Goal: Transaction & Acquisition: Book appointment/travel/reservation

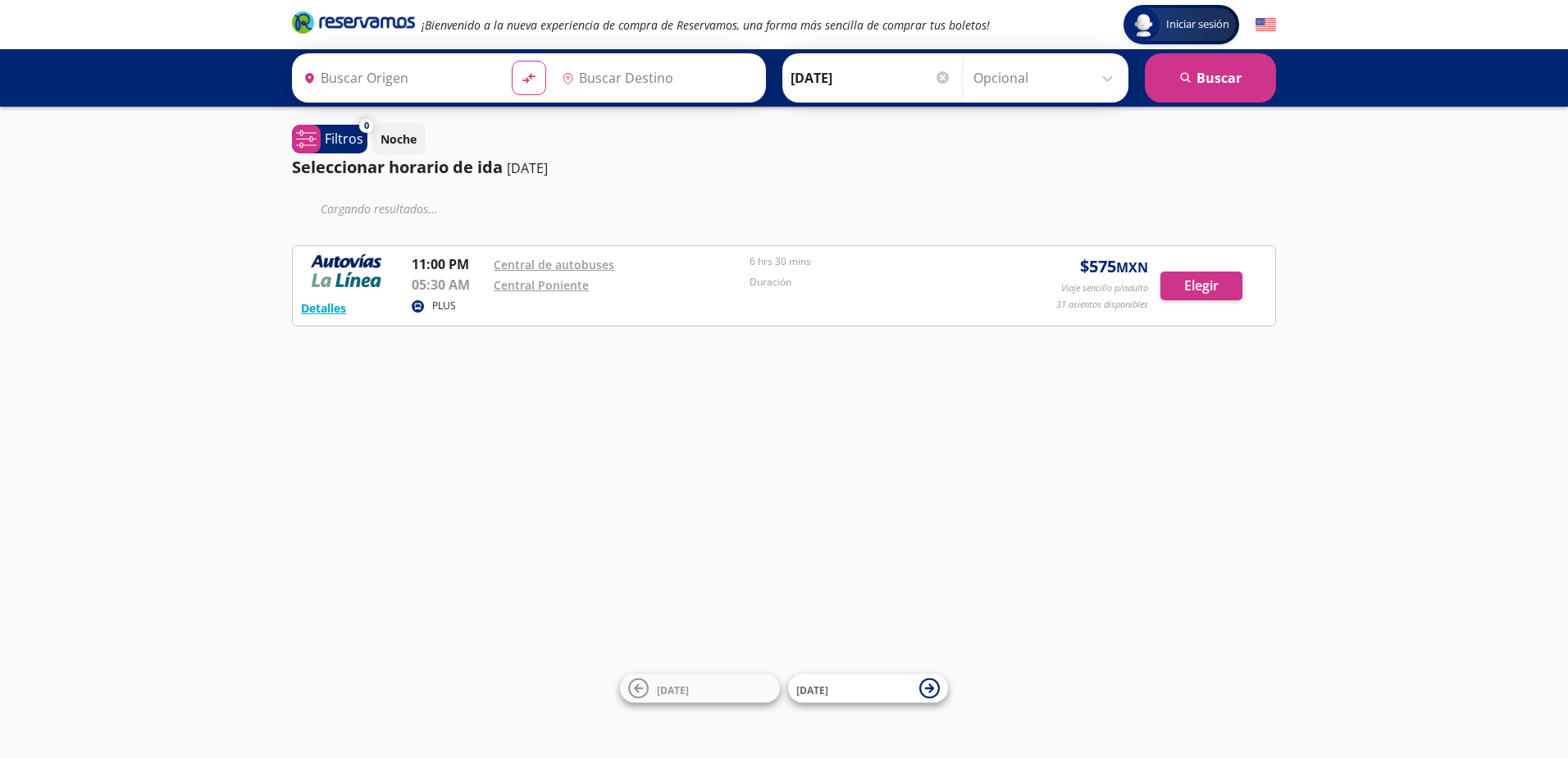
type input "Huetamo, [GEOGRAPHIC_DATA]"
type input "[GEOGRAPHIC_DATA], [GEOGRAPHIC_DATA]"
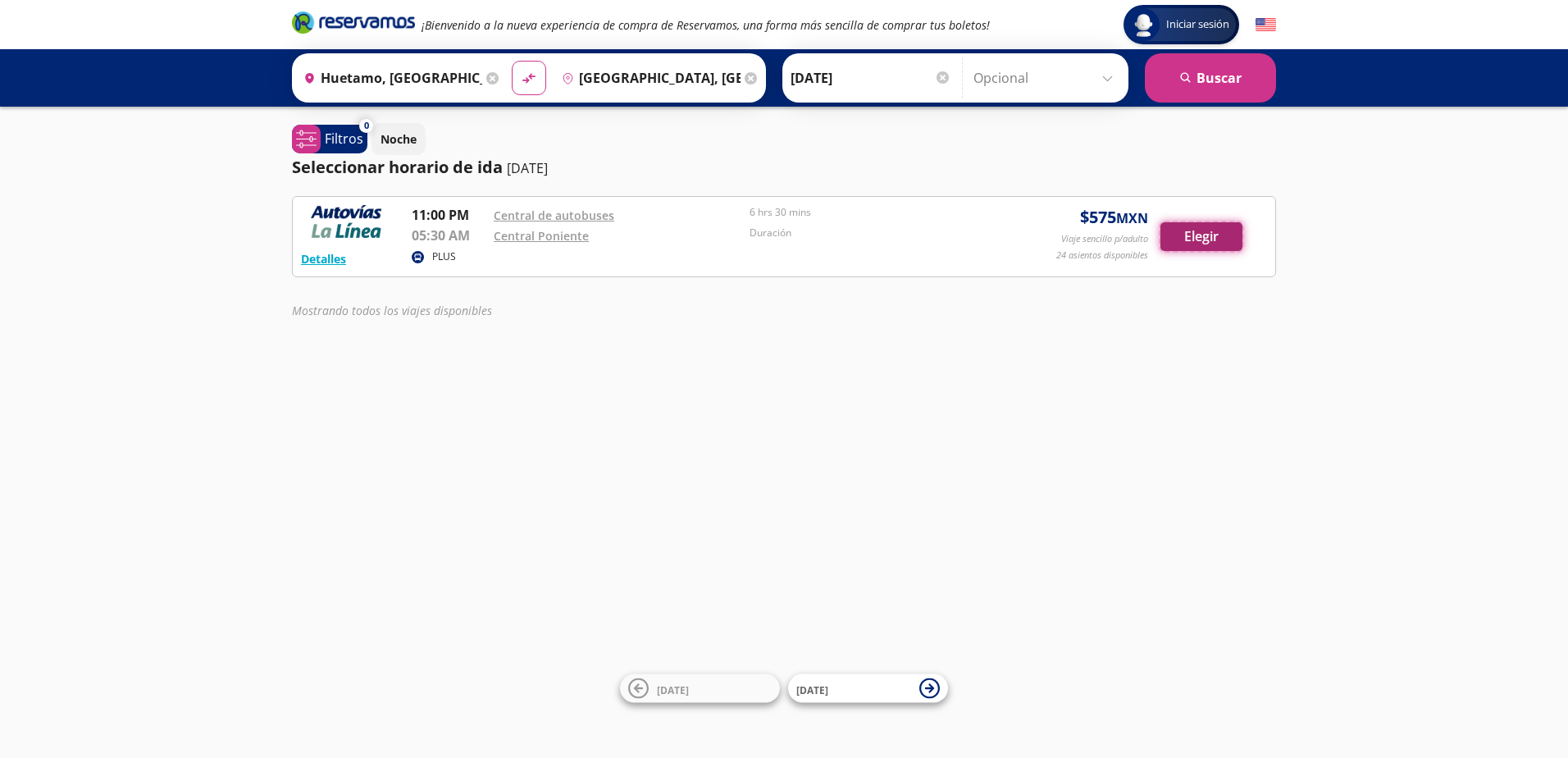
click at [1225, 233] on button "Elegir" at bounding box center [1202, 236] width 82 height 29
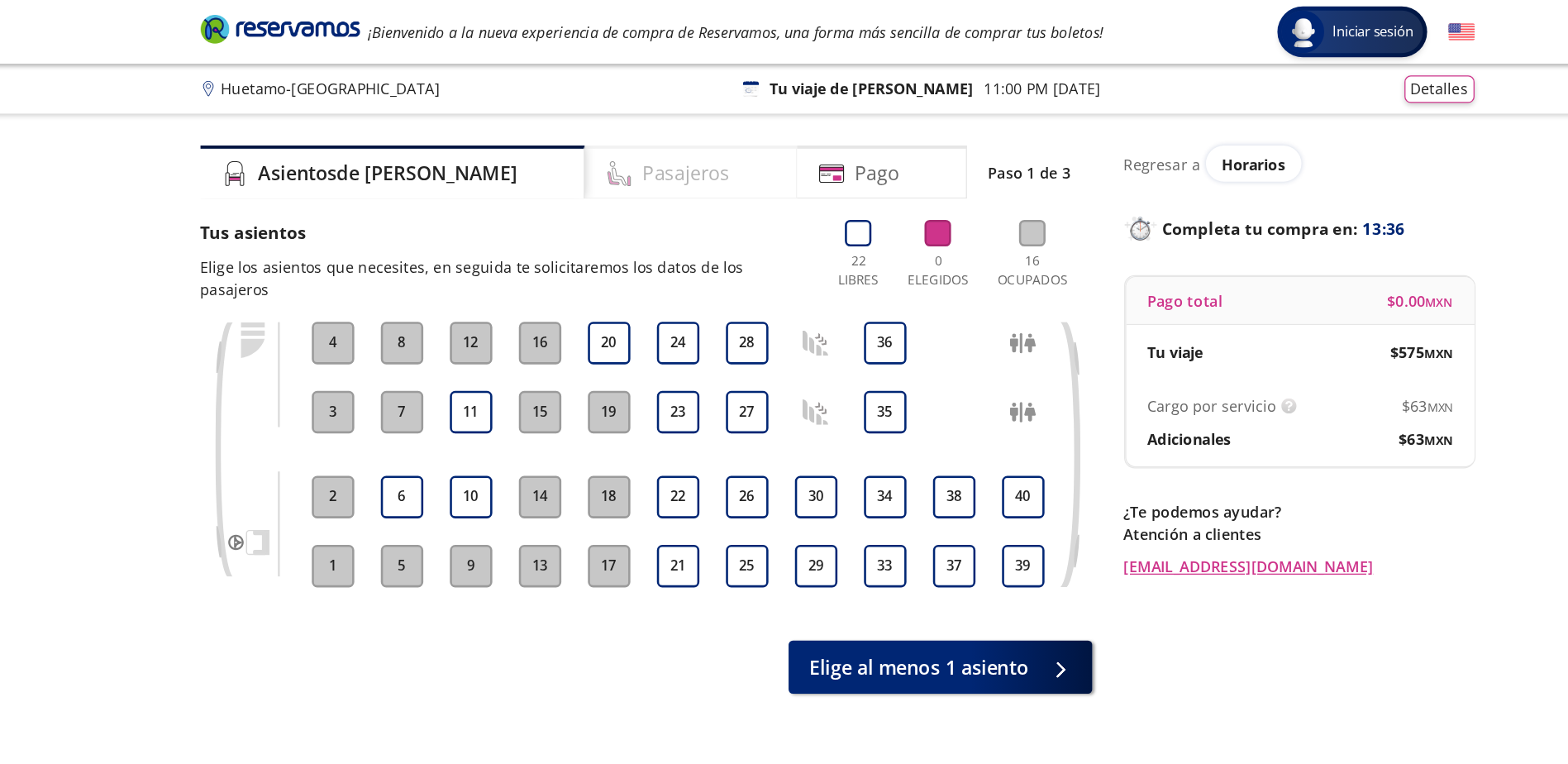
click at [633, 142] on h4 "Pasajeros" at bounding box center [667, 135] width 68 height 22
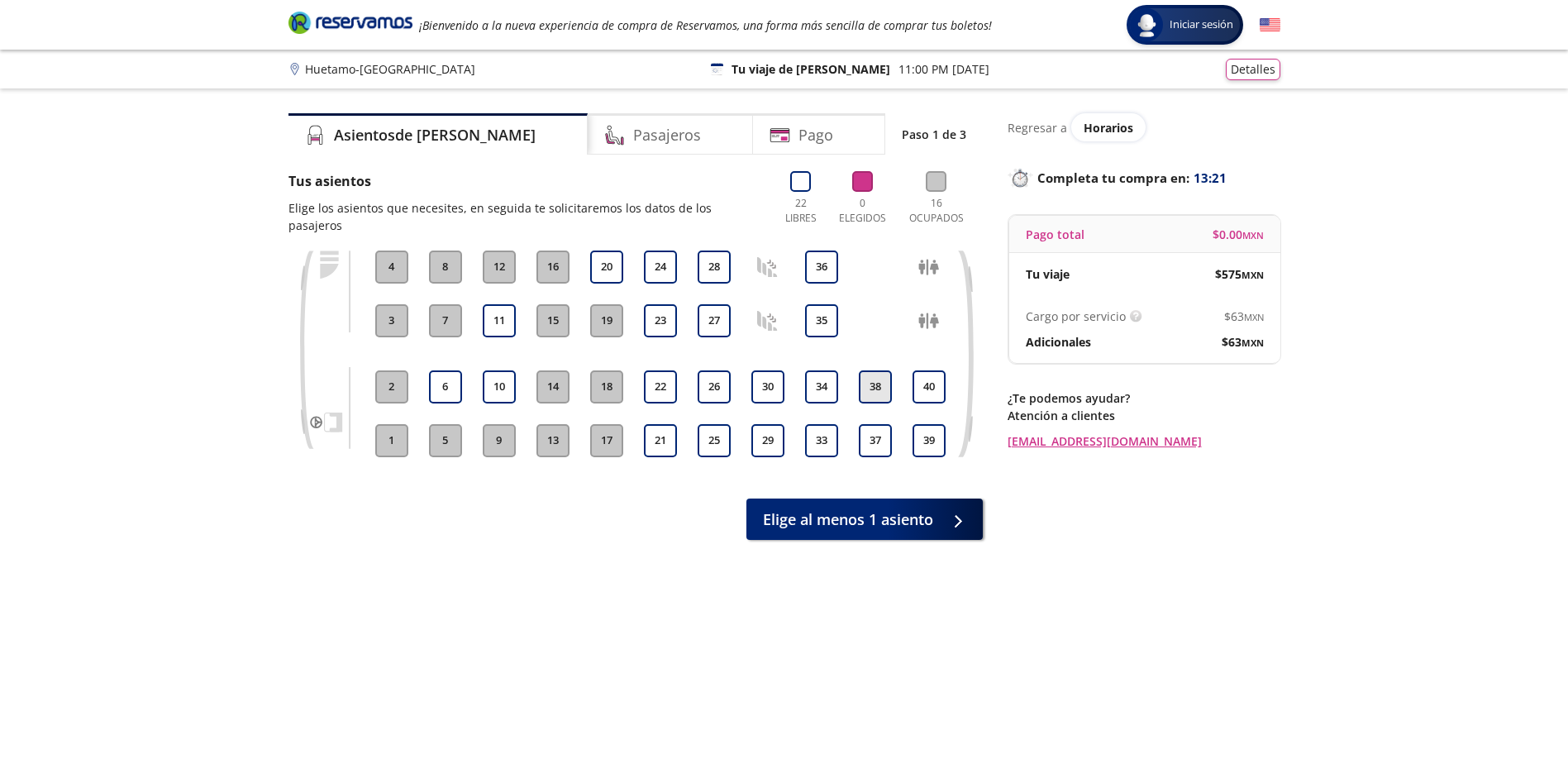
drag, startPoint x: 890, startPoint y: 421, endPoint x: 882, endPoint y: 375, distance: 46.7
click at [882, 375] on div "37 38" at bounding box center [875, 353] width 41 height 207
click at [882, 375] on button "38" at bounding box center [876, 387] width 33 height 33
click at [885, 424] on button "37" at bounding box center [876, 441] width 33 height 33
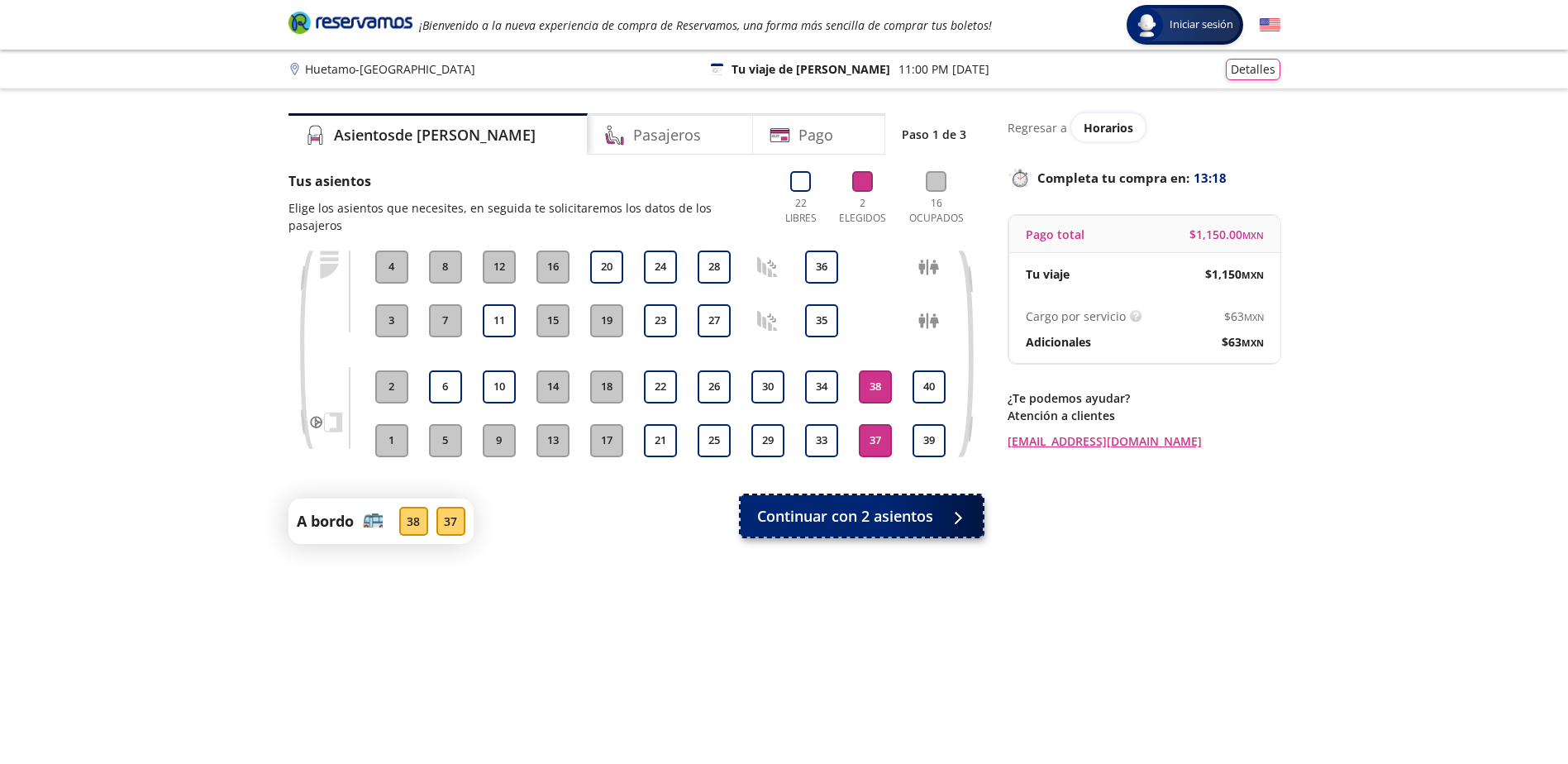
click at [889, 505] on span "Continuar con 2 asientos" at bounding box center [845, 516] width 176 height 22
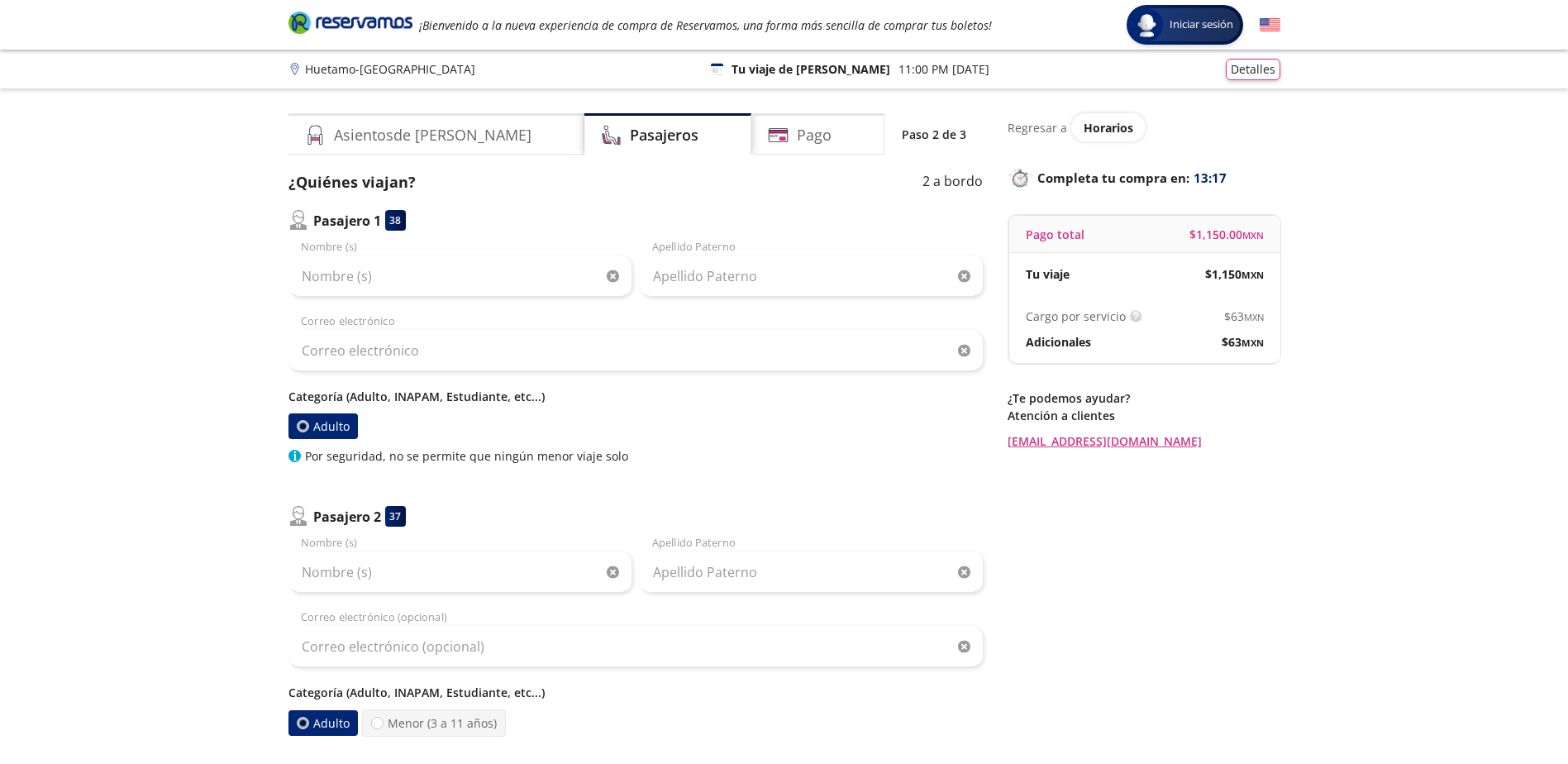
scroll to position [273, 0]
